Goal: Register for event/course

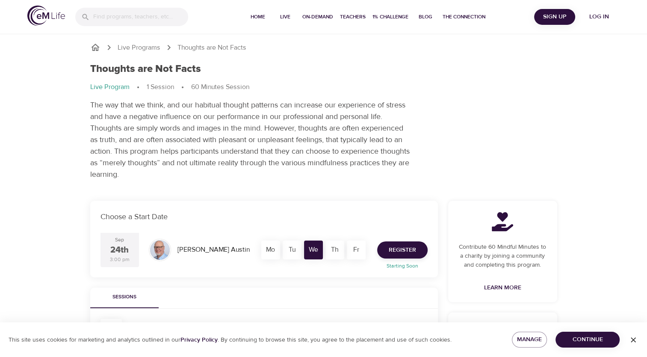
click at [113, 249] on div "24th" at bounding box center [119, 250] width 18 height 12
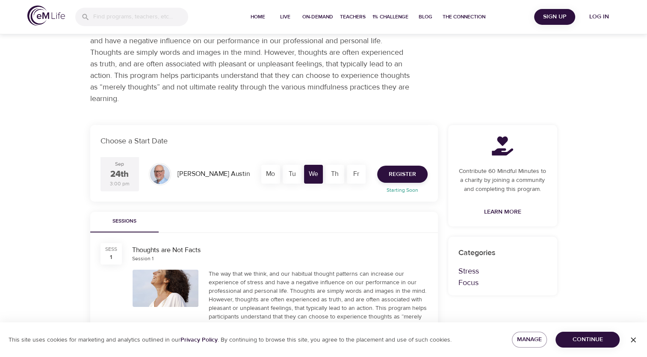
scroll to position [86, 0]
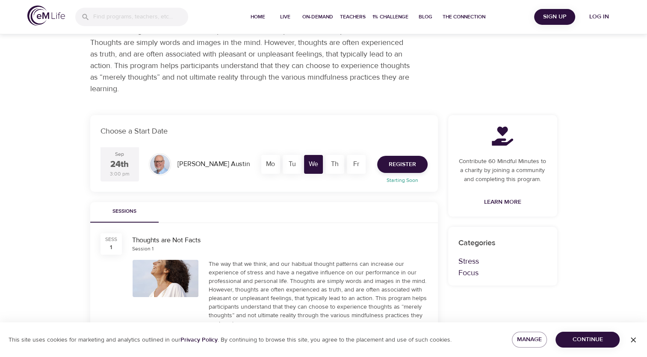
click at [291, 162] on div "Tu" at bounding box center [292, 164] width 19 height 19
click at [276, 163] on div "Mo" at bounding box center [270, 164] width 19 height 19
drag, startPoint x: 328, startPoint y: 162, endPoint x: 332, endPoint y: 162, distance: 4.7
click at [329, 163] on div "Th" at bounding box center [335, 164] width 19 height 19
click at [355, 160] on div "Fr" at bounding box center [356, 164] width 19 height 19
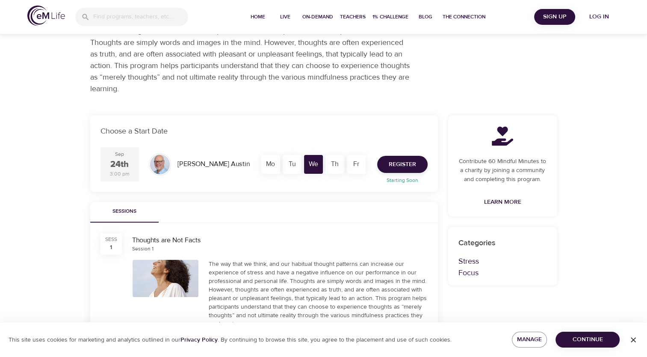
click at [406, 182] on p "Starting Soon" at bounding box center [402, 180] width 61 height 8
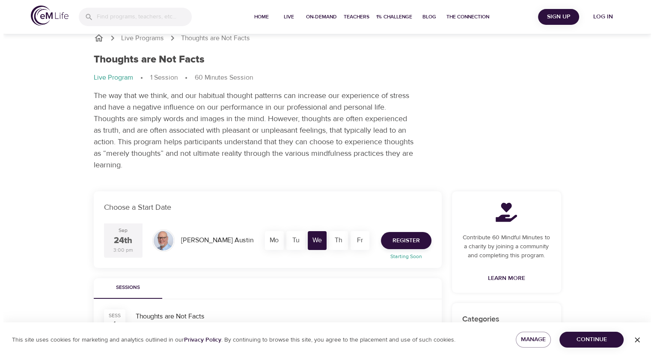
scroll to position [0, 0]
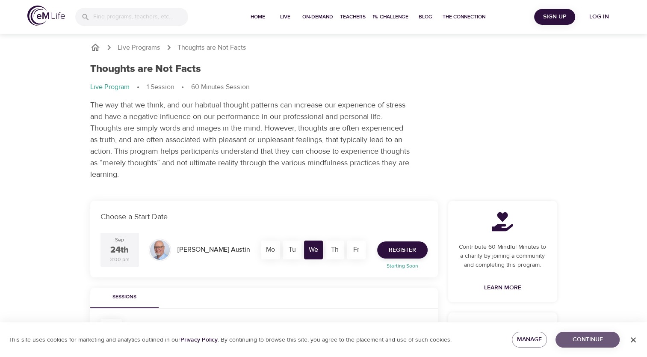
click at [592, 339] on span "Continue" at bounding box center [588, 339] width 50 height 11
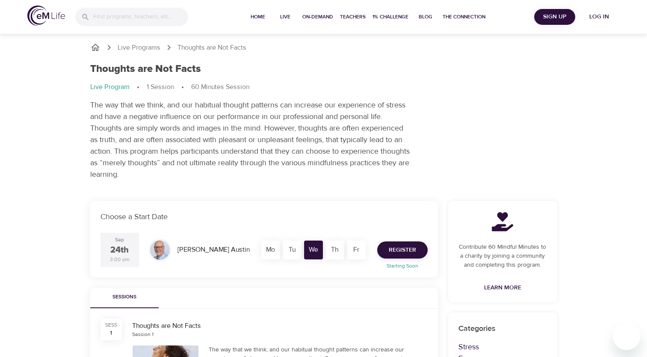
click at [131, 244] on div "[DATE] 3:00 pm" at bounding box center [120, 250] width 39 height 34
drag, startPoint x: 266, startPoint y: 249, endPoint x: 290, endPoint y: 246, distance: 24.1
click at [266, 249] on div "Mo" at bounding box center [270, 249] width 19 height 19
drag, startPoint x: 293, startPoint y: 245, endPoint x: 297, endPoint y: 246, distance: 4.3
click at [293, 246] on div "Tu" at bounding box center [292, 249] width 19 height 19
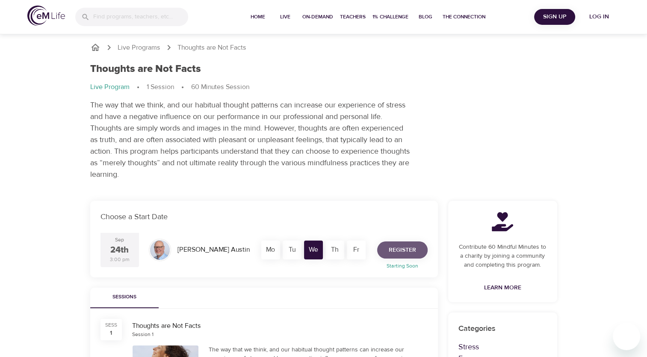
click at [409, 248] on span "Register" at bounding box center [402, 250] width 27 height 11
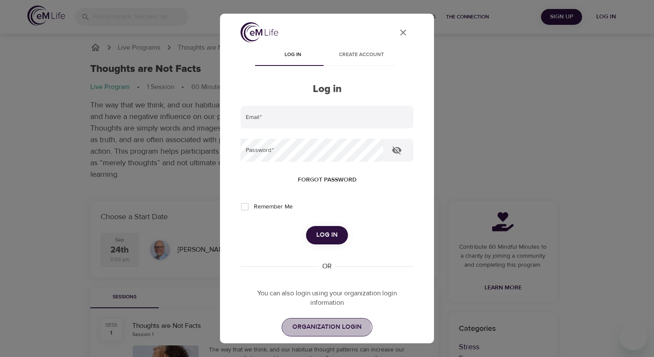
click at [323, 327] on span "ORGANIZATION LOGIN" at bounding box center [326, 326] width 69 height 11
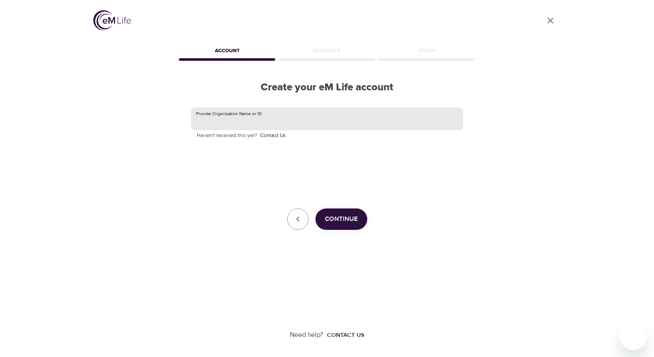
click at [265, 121] on input "text" at bounding box center [327, 118] width 272 height 23
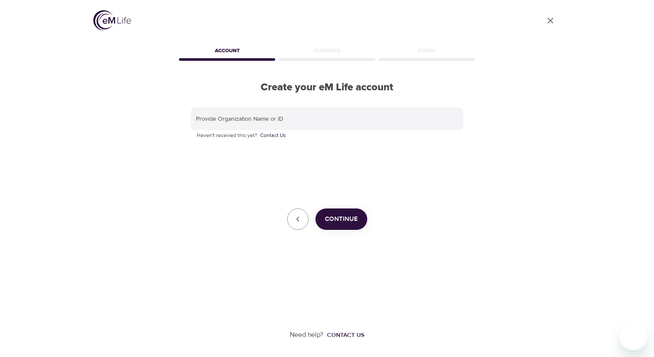
click at [105, 173] on div "User Profile Account Interests Finish Create your eM Life account Provide Organ…" at bounding box center [327, 178] width 488 height 357
